Goal: Navigation & Orientation: Find specific page/section

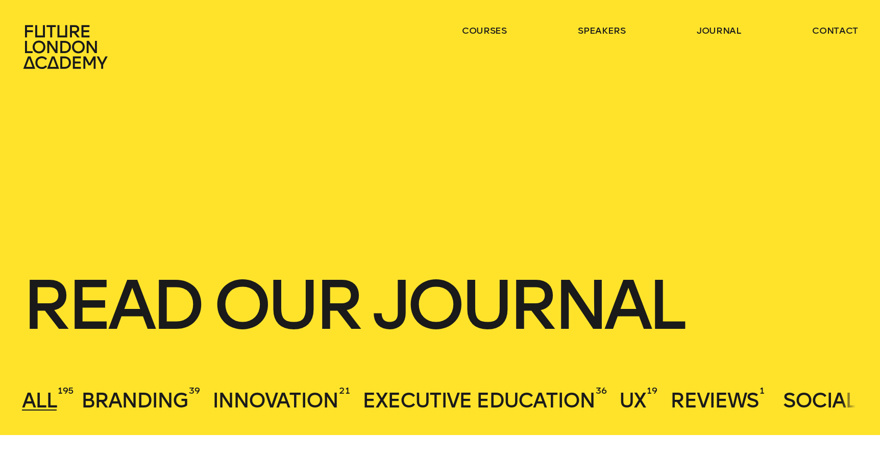
click at [93, 55] on icon at bounding box center [67, 47] width 90 height 45
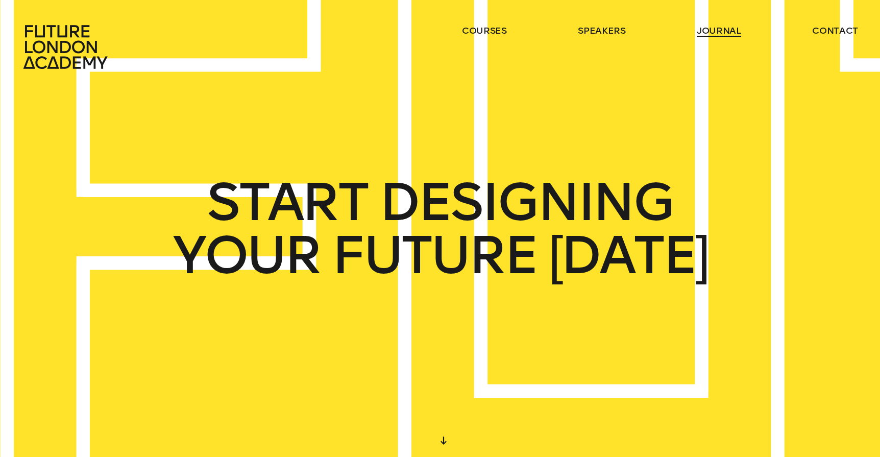
click at [716, 35] on link "journal" at bounding box center [719, 31] width 44 height 12
